Goal: Information Seeking & Learning: Learn about a topic

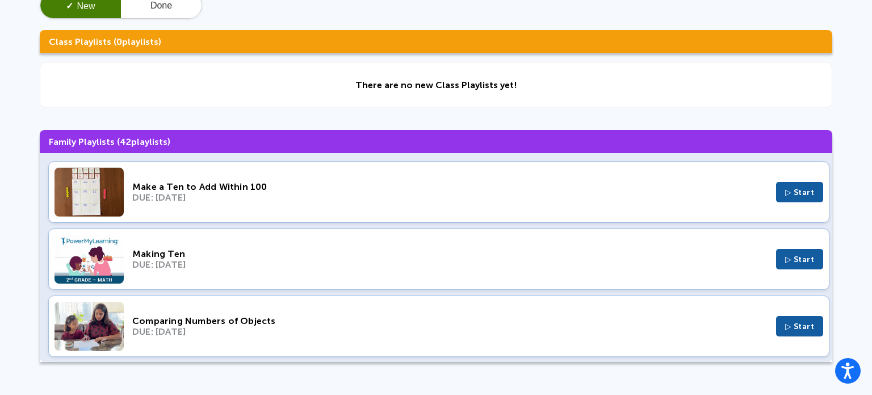
scroll to position [88, 0]
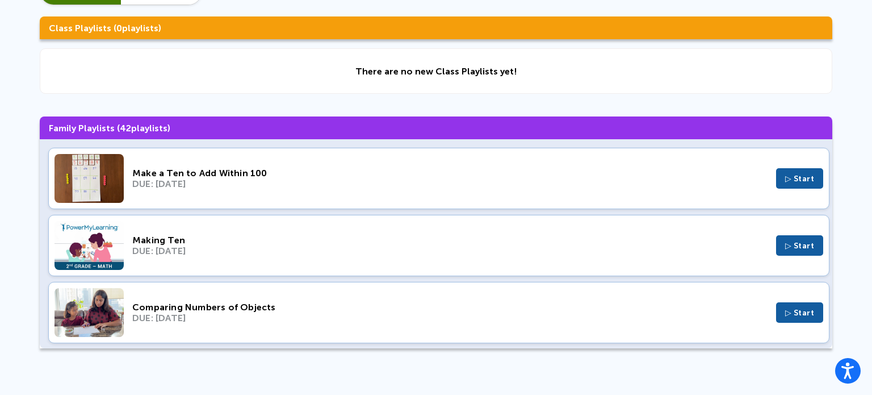
click at [177, 171] on div "Make a Ten to Add Within 100" at bounding box center [449, 172] width 635 height 11
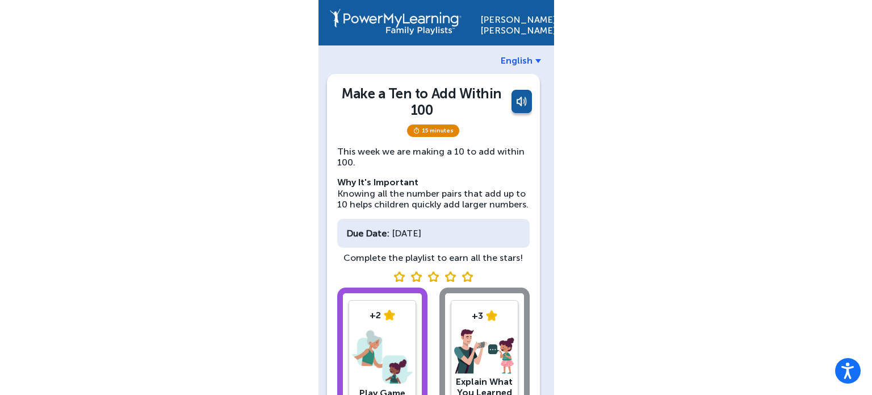
scroll to position [87, 0]
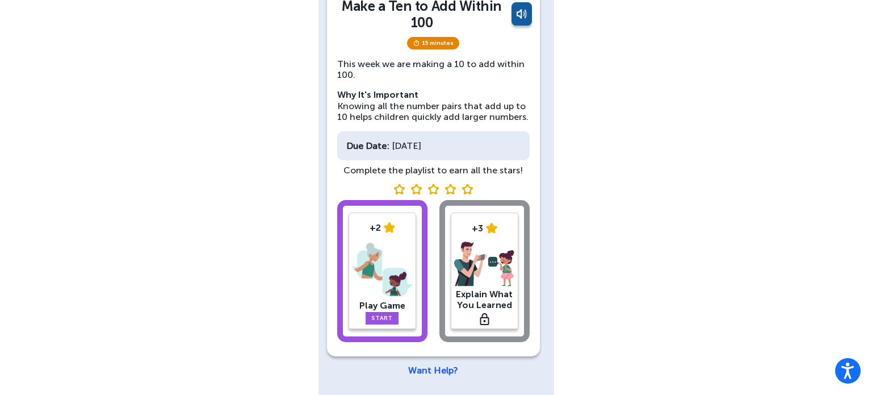
click at [383, 252] on img at bounding box center [382, 269] width 61 height 59
click at [383, 252] on div "[PERSON_NAME] English Make a Ten to Add Within 100 15 minutes This week we are …" at bounding box center [437, 154] width 236 height 483
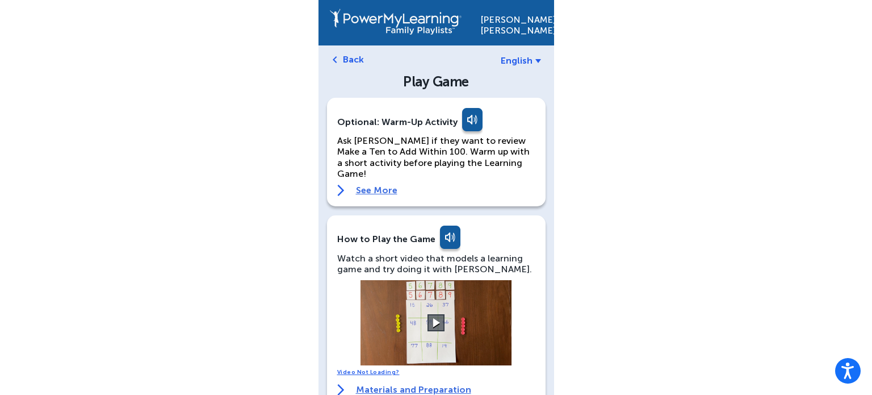
click at [433, 301] on video at bounding box center [436, 322] width 170 height 85
click at [433, 313] on button at bounding box center [436, 323] width 20 height 20
